Goal: Navigation & Orientation: Find specific page/section

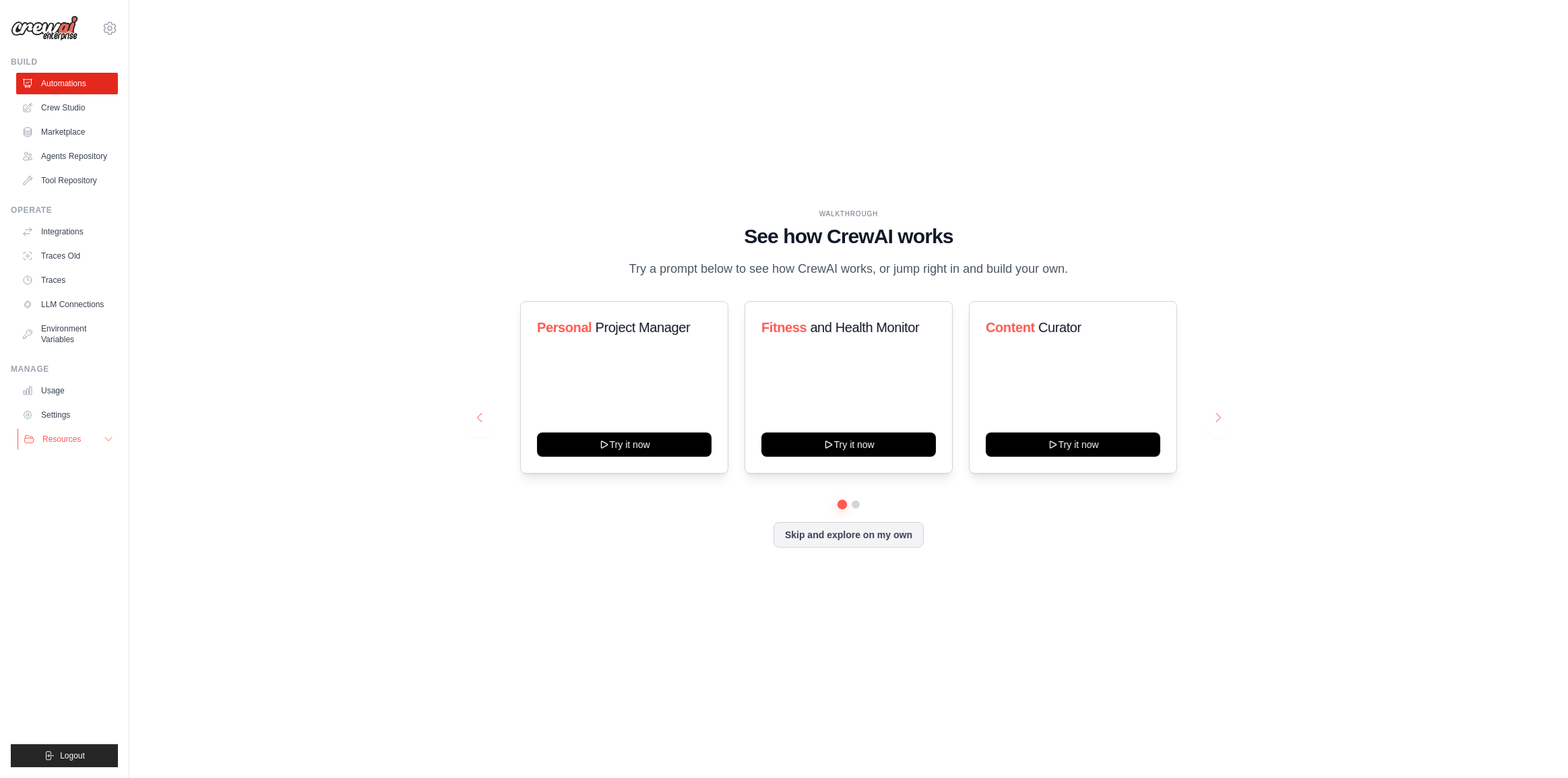
click at [102, 438] on button "Resources" at bounding box center [69, 439] width 102 height 21
click at [105, 438] on icon at bounding box center [108, 439] width 11 height 11
click at [84, 234] on link "Integrations" at bounding box center [69, 231] width 102 height 21
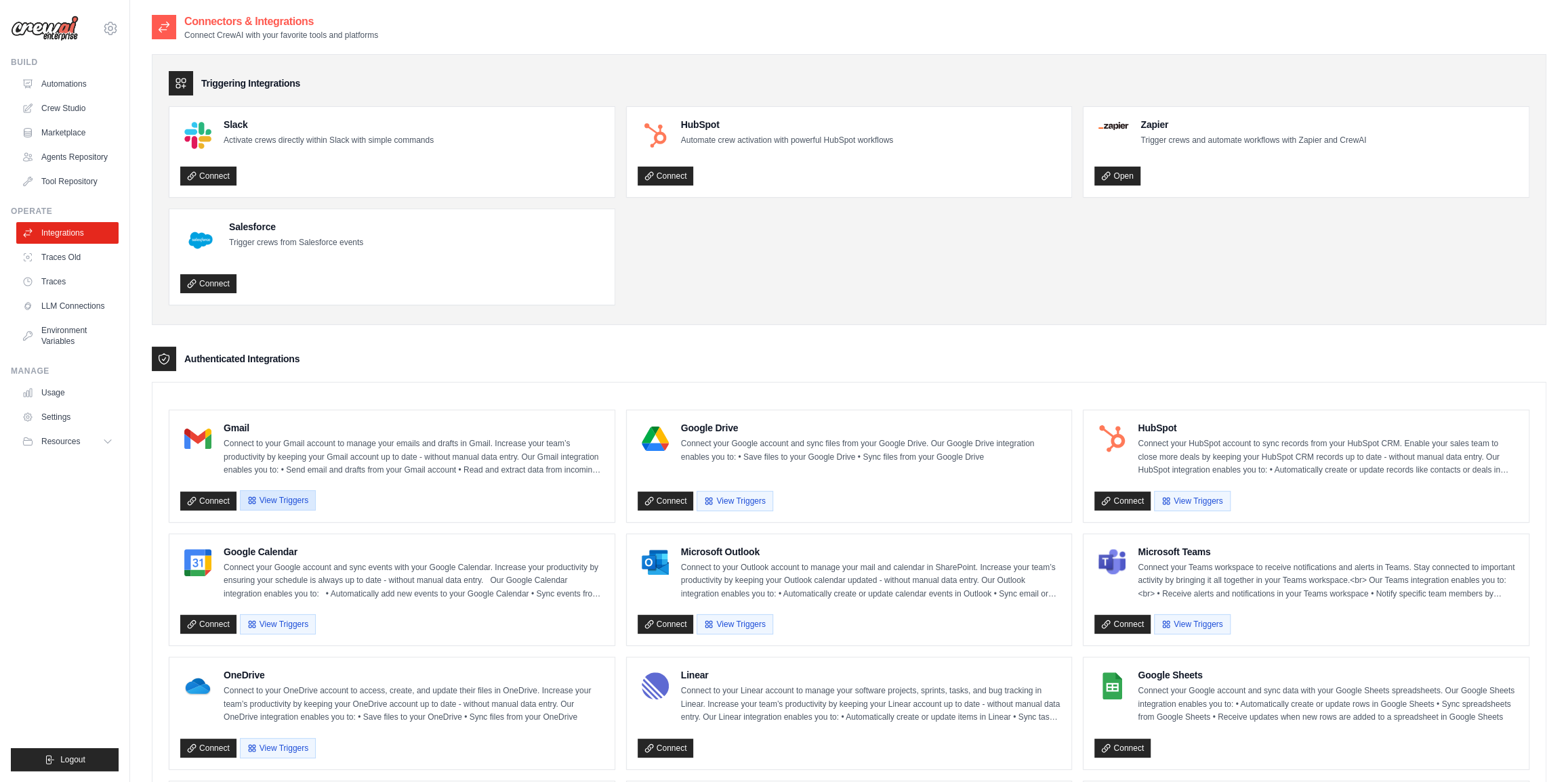
click at [294, 499] on button "View Triggers" at bounding box center [278, 500] width 76 height 20
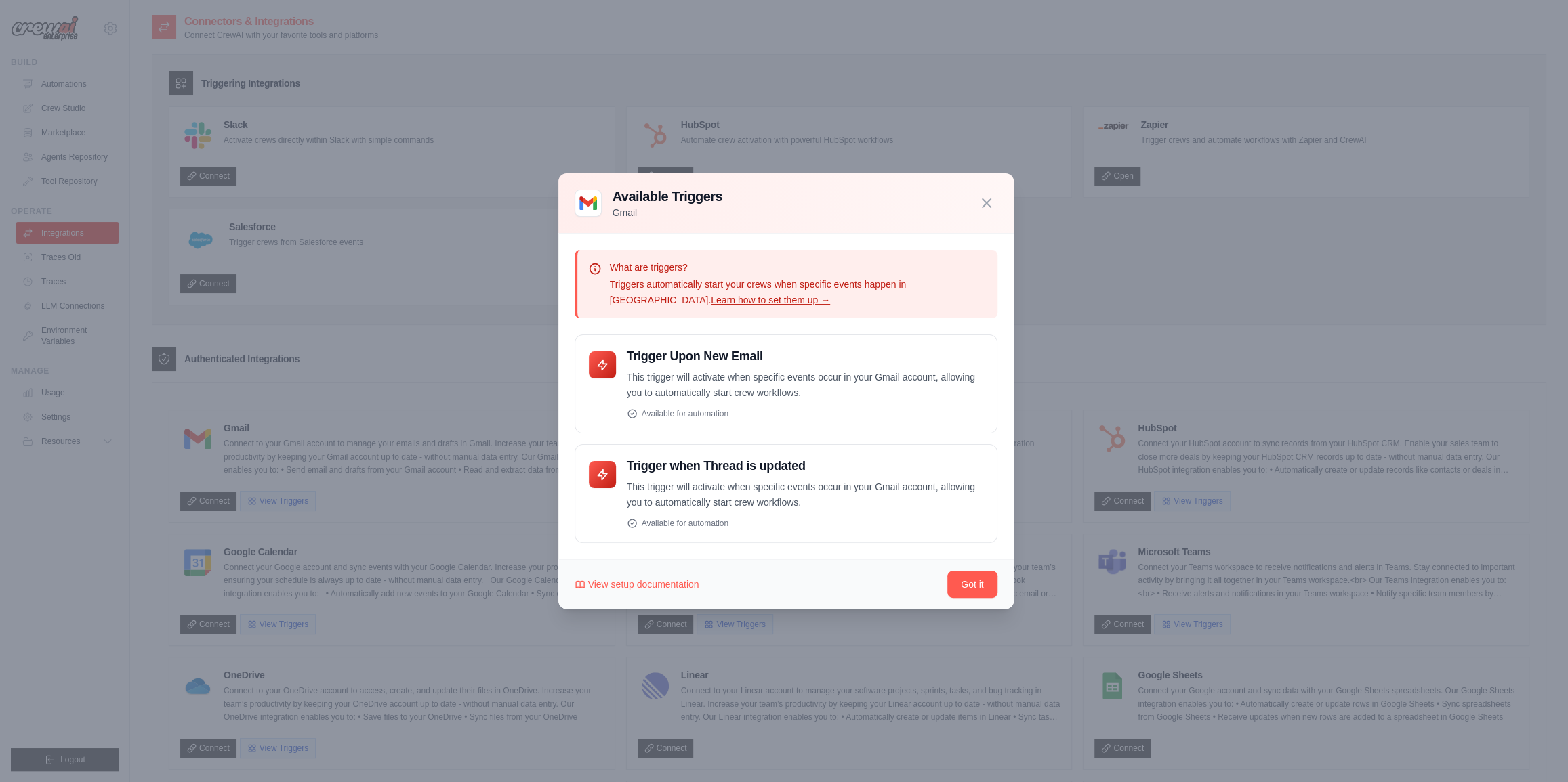
click at [1097, 424] on div at bounding box center [784, 391] width 1568 height 782
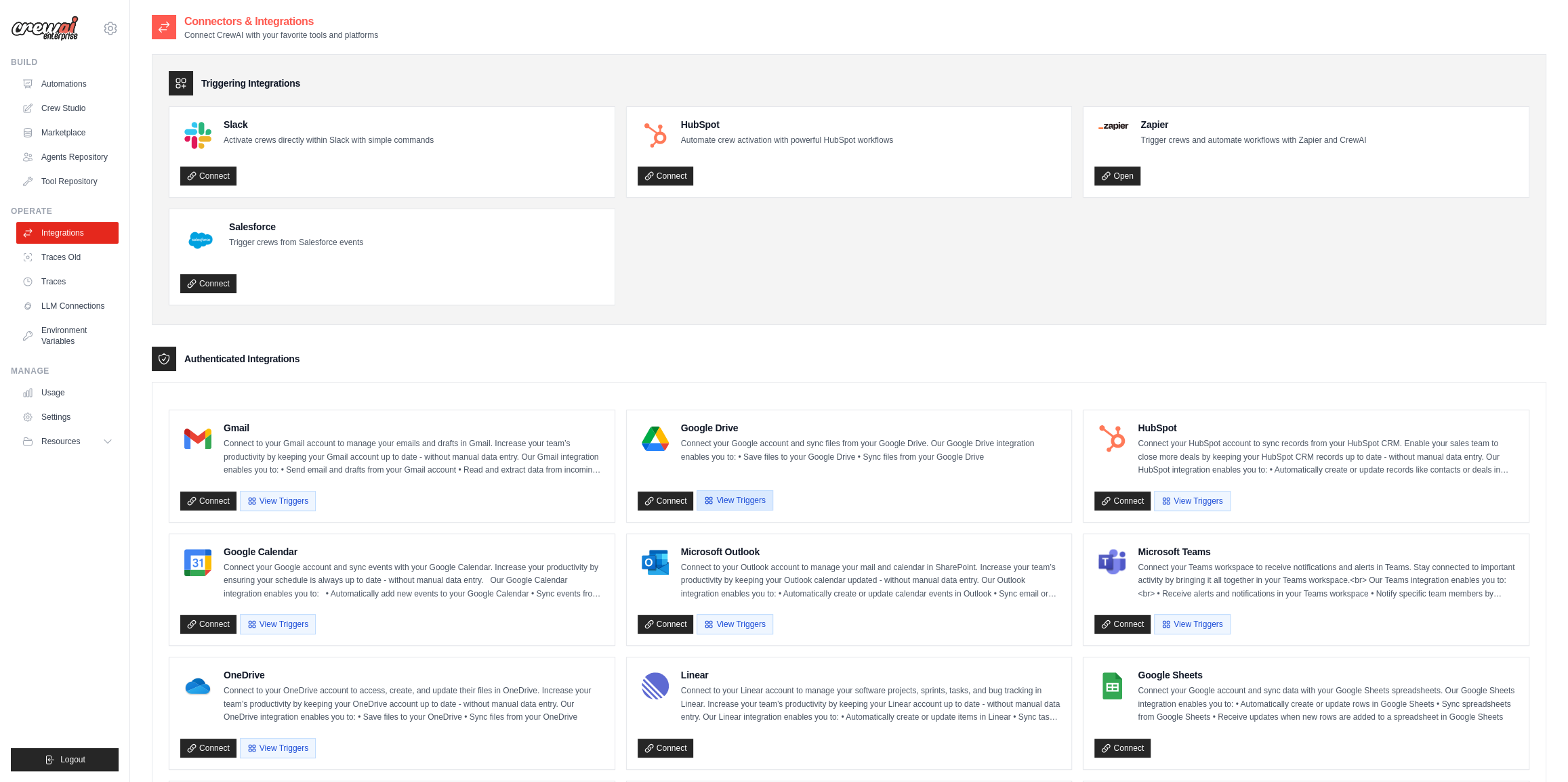
click at [750, 507] on button "View Triggers" at bounding box center [734, 500] width 76 height 20
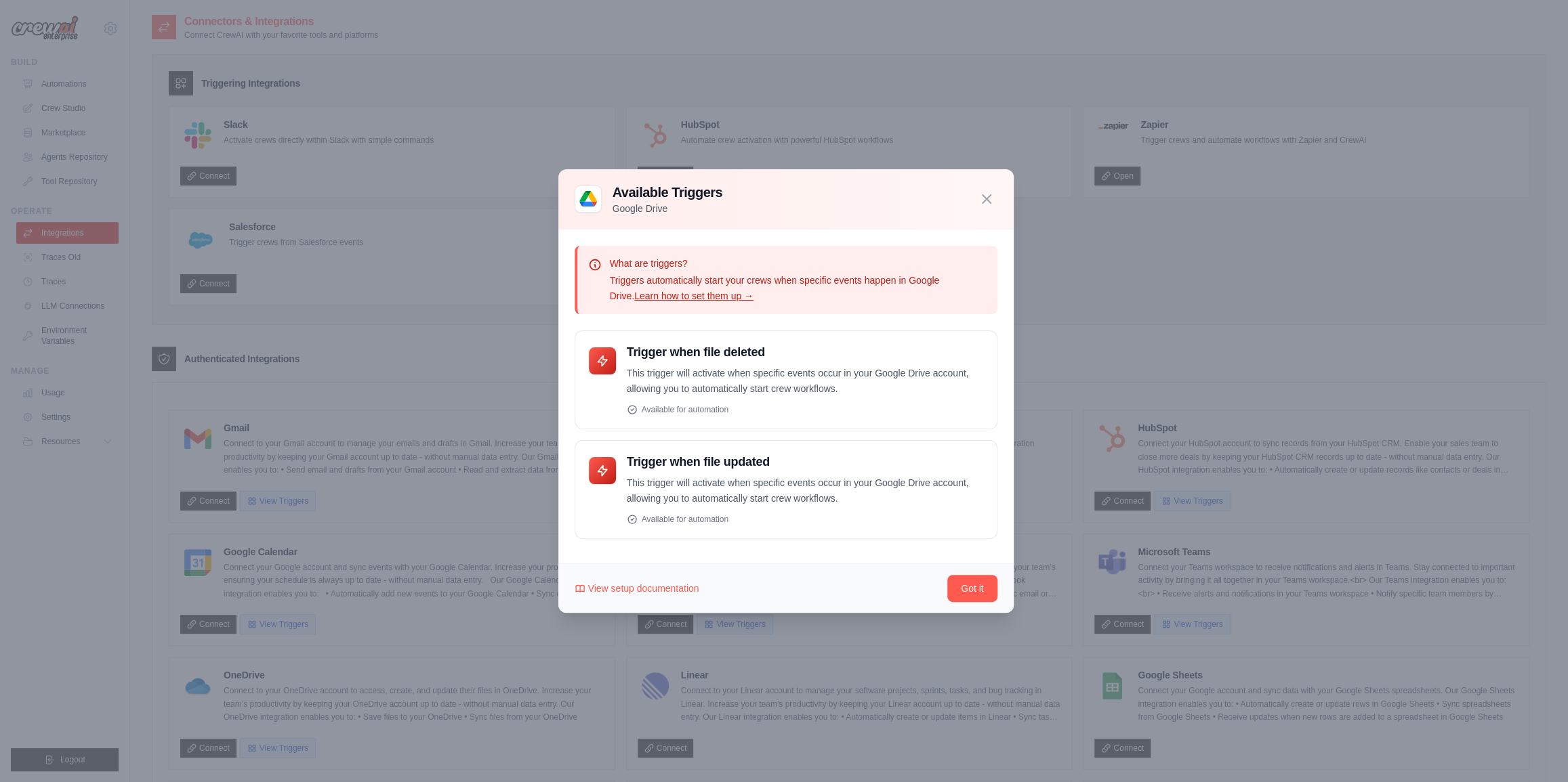
click at [1152, 420] on div at bounding box center [784, 391] width 1568 height 782
